Goal: Find specific page/section: Find specific page/section

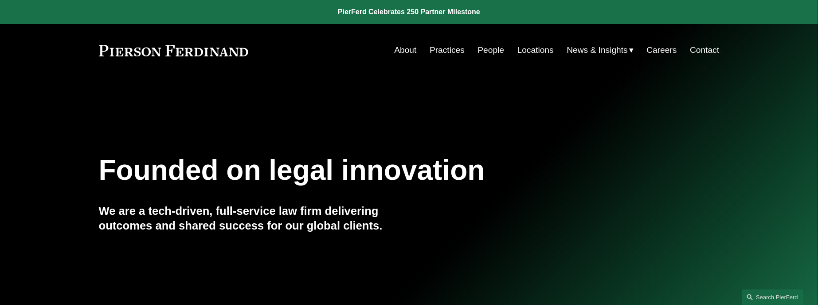
click at [447, 49] on link "Practices" at bounding box center [447, 50] width 35 height 17
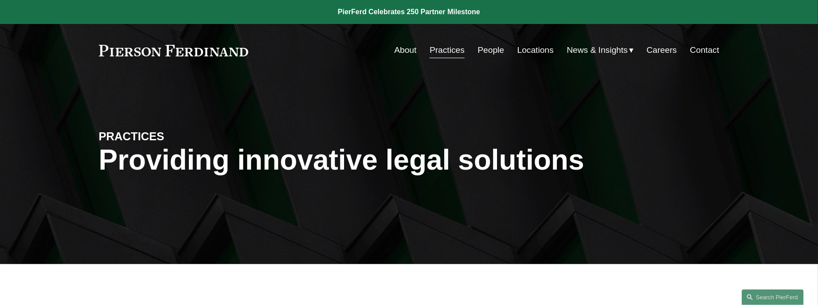
click at [534, 51] on link "Locations" at bounding box center [535, 50] width 36 height 17
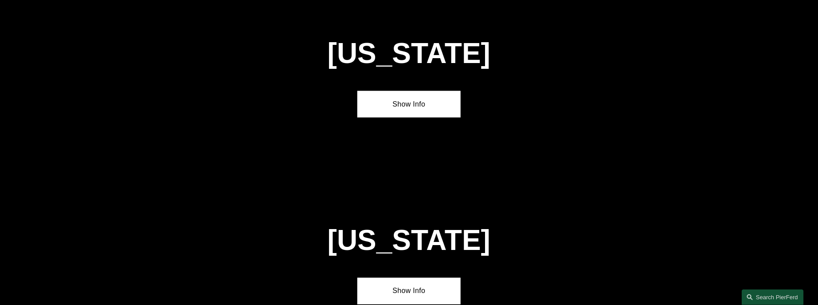
scroll to position [609, 0]
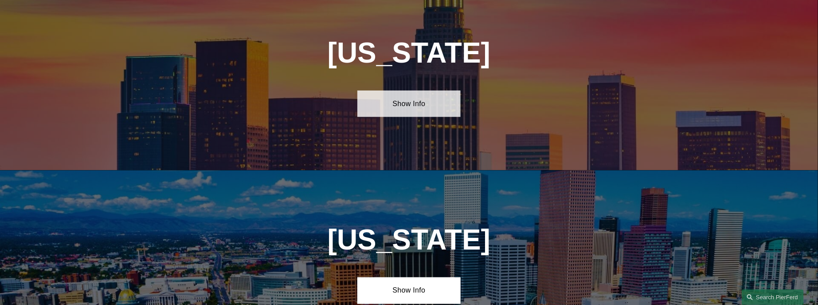
click at [413, 100] on link "Show Info" at bounding box center [408, 103] width 103 height 27
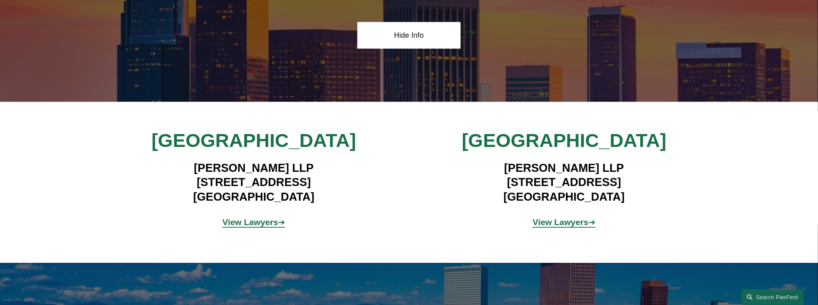
scroll to position [720, 0]
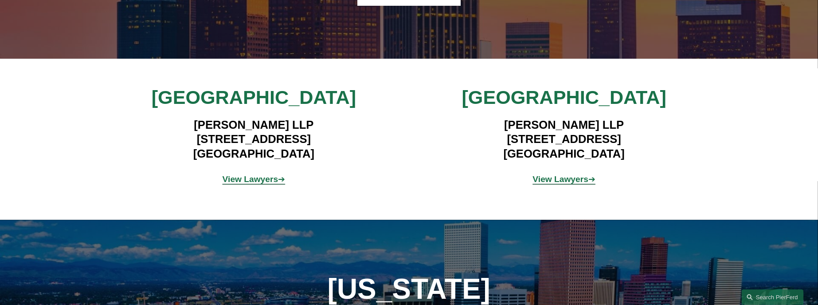
click at [253, 176] on strong "View Lawyers" at bounding box center [251, 179] width 56 height 9
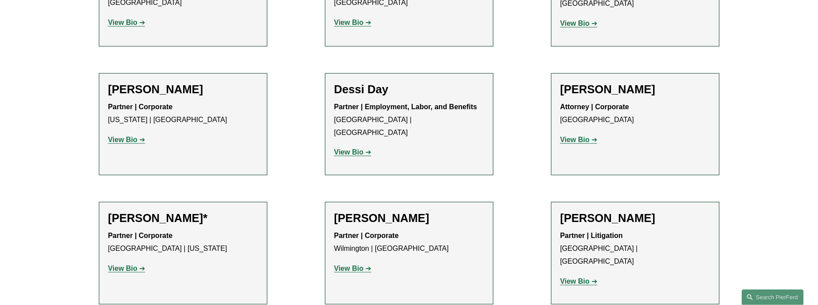
scroll to position [499, 0]
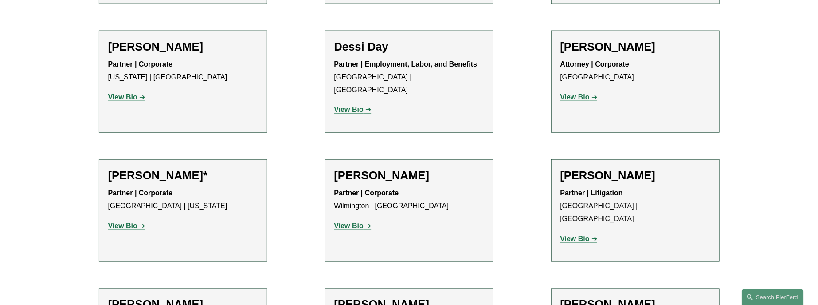
click at [128, 222] on strong "View Bio" at bounding box center [122, 226] width 29 height 8
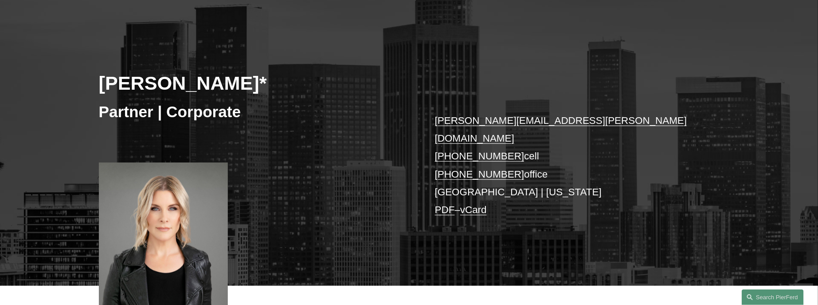
scroll to position [111, 0]
